Goal: Transaction & Acquisition: Purchase product/service

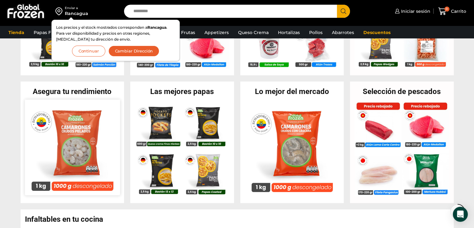
click at [77, 135] on img at bounding box center [72, 146] width 95 height 95
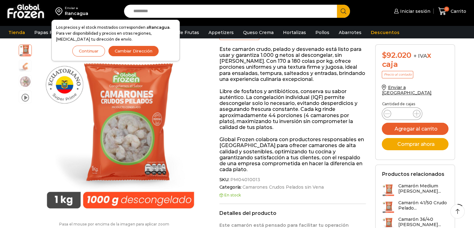
scroll to position [94, 0]
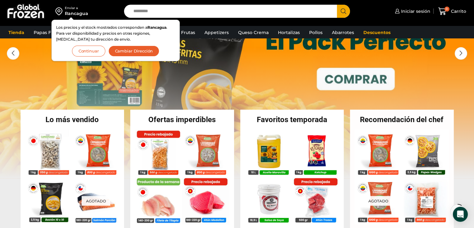
scroll to position [62, 0]
